Goal: Task Accomplishment & Management: Use online tool/utility

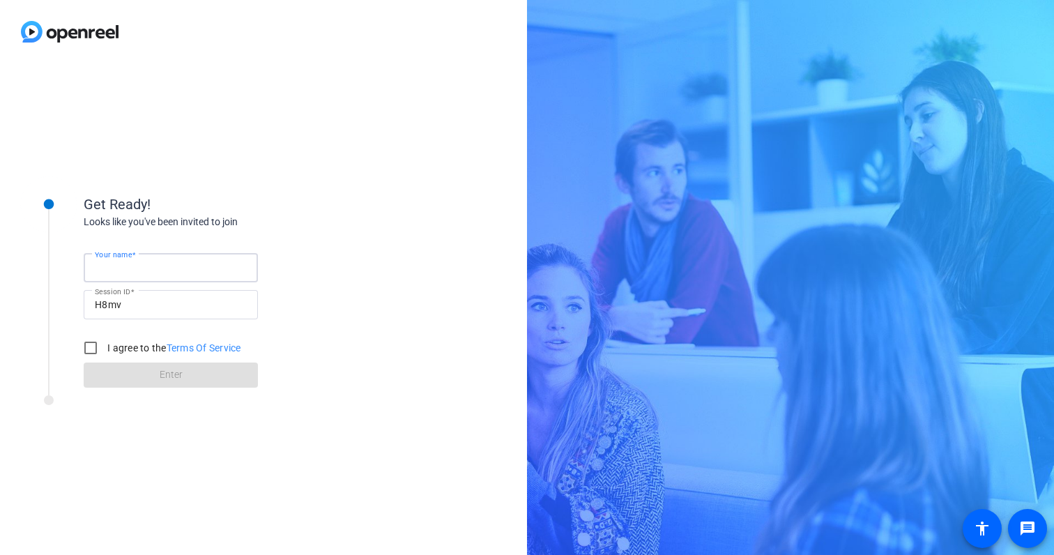
click at [167, 269] on input "Your name" at bounding box center [171, 267] width 152 height 17
type input "[PERSON_NAME]"
click at [75, 338] on div at bounding box center [90, 347] width 33 height 33
checkbox input "true"
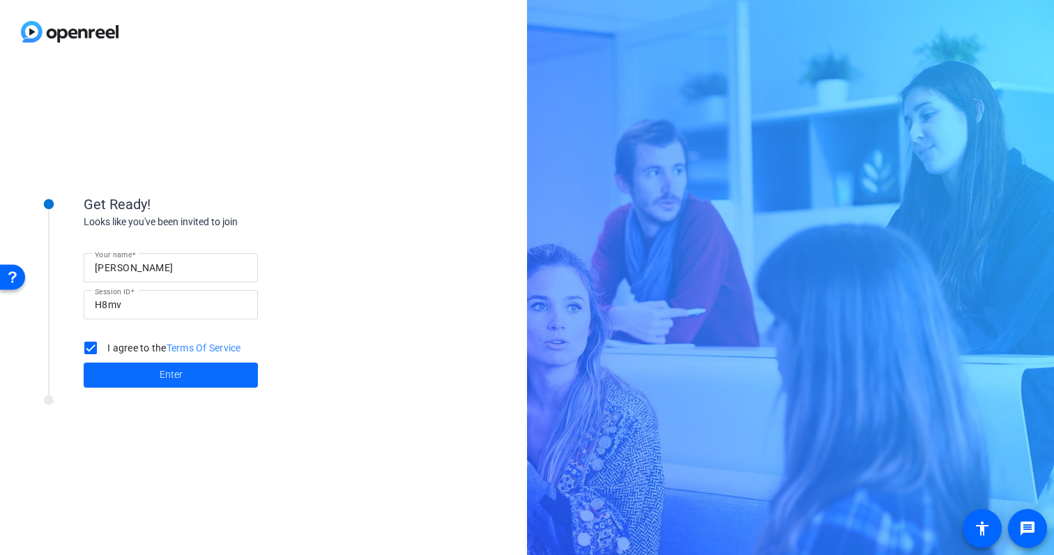
click at [122, 362] on span at bounding box center [171, 374] width 174 height 33
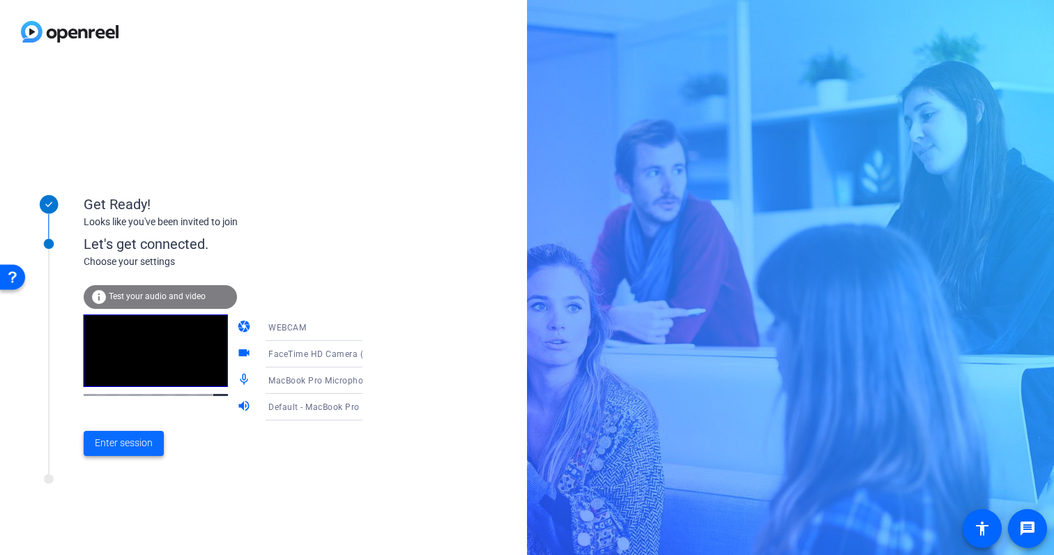
click at [118, 451] on span at bounding box center [124, 442] width 80 height 33
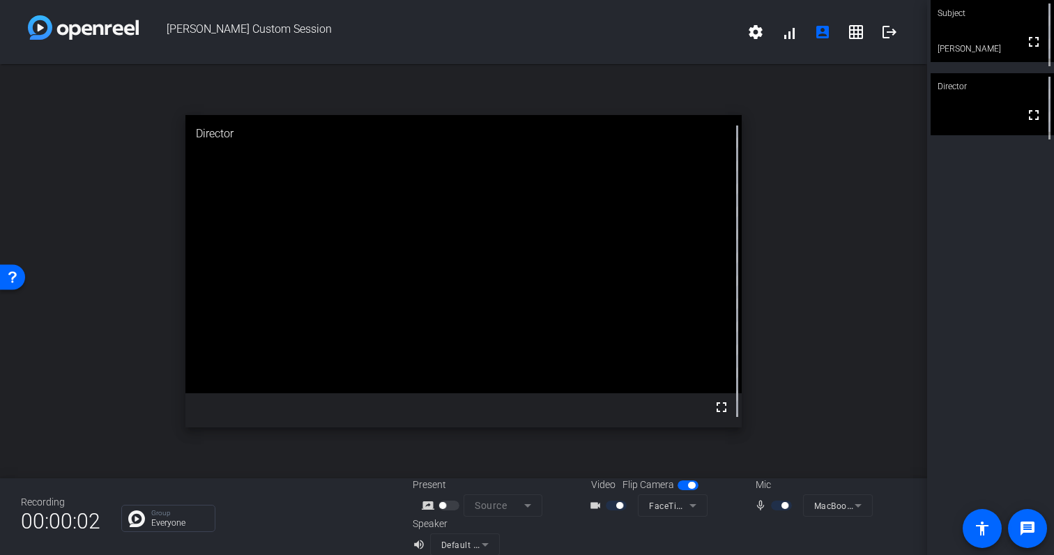
click at [753, 49] on div "[PERSON_NAME] Custom Session settings signal_cellular_alt account_box grid_on l…" at bounding box center [463, 32] width 927 height 64
click at [753, 41] on span at bounding box center [755, 31] width 33 height 33
click at [807, 246] on div at bounding box center [527, 277] width 1054 height 555
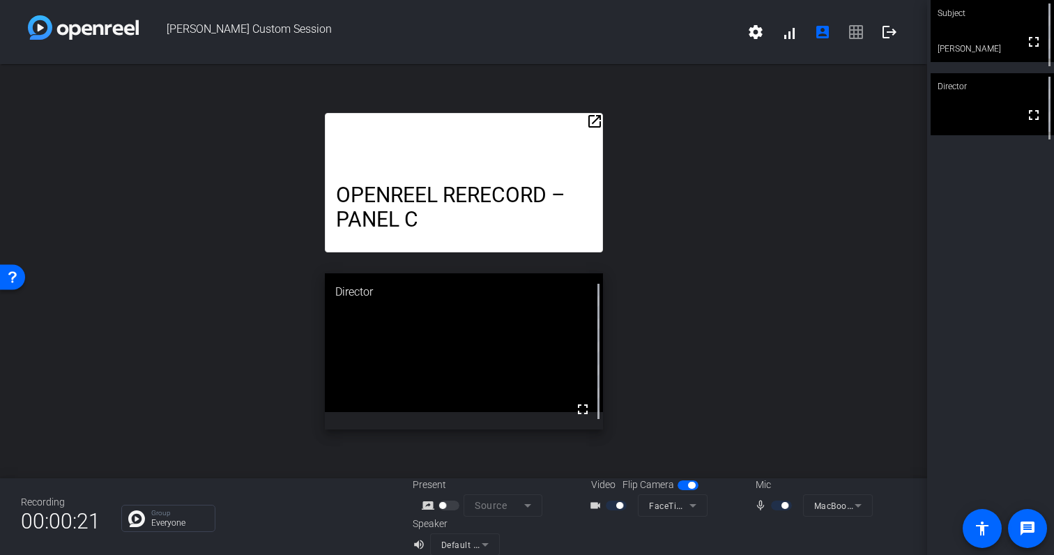
click at [595, 122] on mat-icon "open_in_new" at bounding box center [594, 121] width 17 height 17
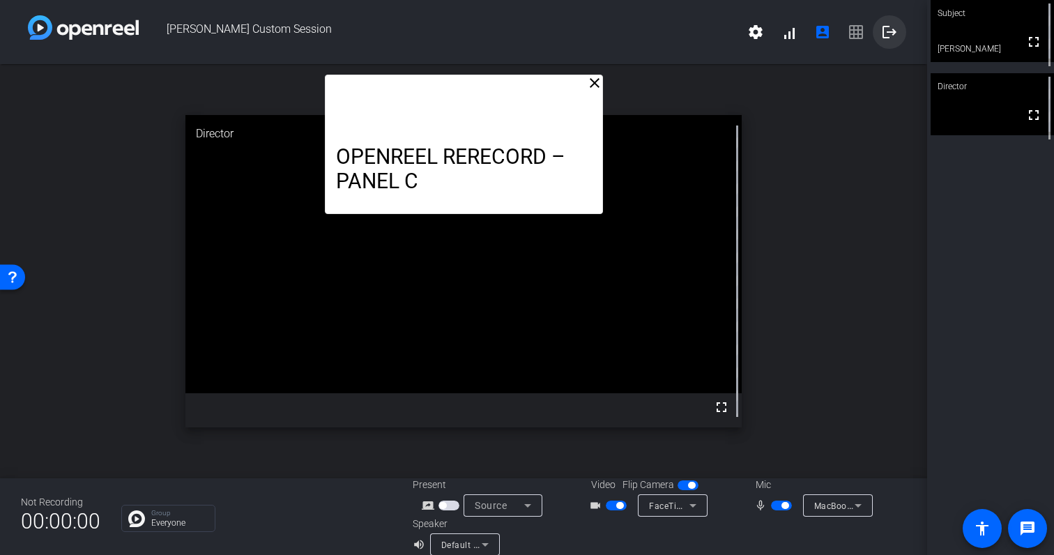
click at [888, 29] on mat-icon "logout" at bounding box center [889, 32] width 17 height 17
